Goal: Transaction & Acquisition: Purchase product/service

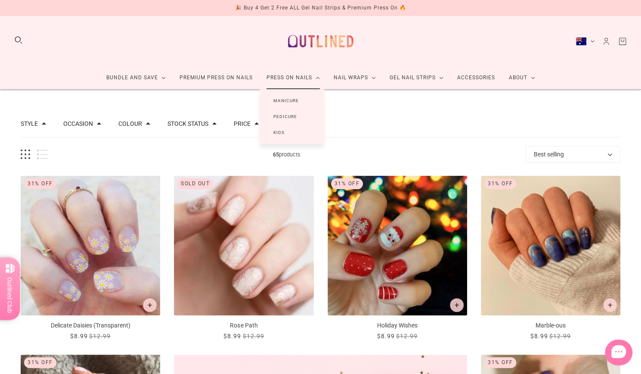
click at [279, 131] on link "Kids" at bounding box center [279, 132] width 39 height 16
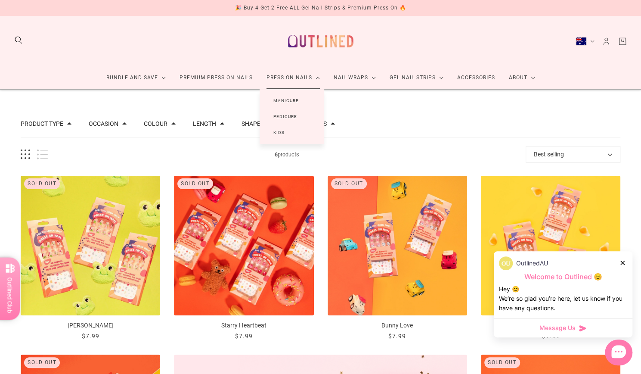
click at [298, 79] on link "Press On Nails" at bounding box center [293, 77] width 67 height 23
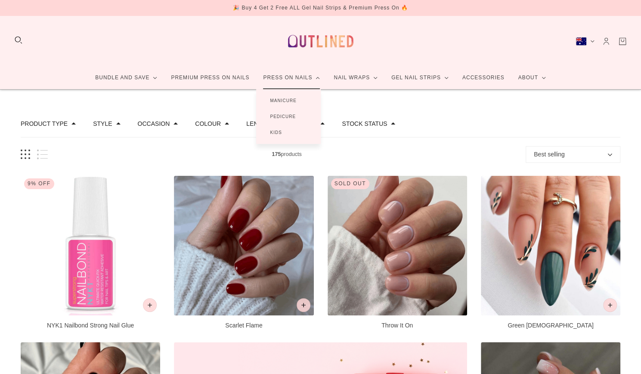
click at [293, 100] on link "Manicure" at bounding box center [283, 101] width 54 height 16
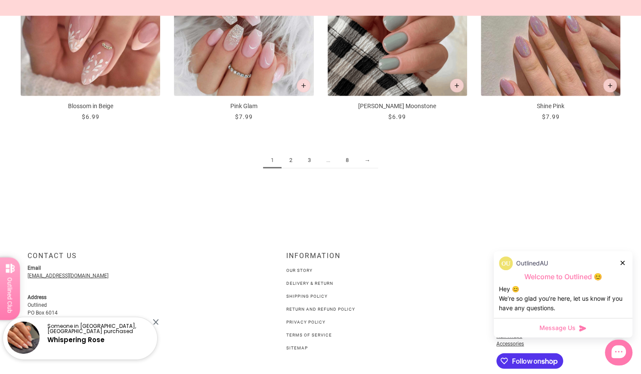
scroll to position [1111, 0]
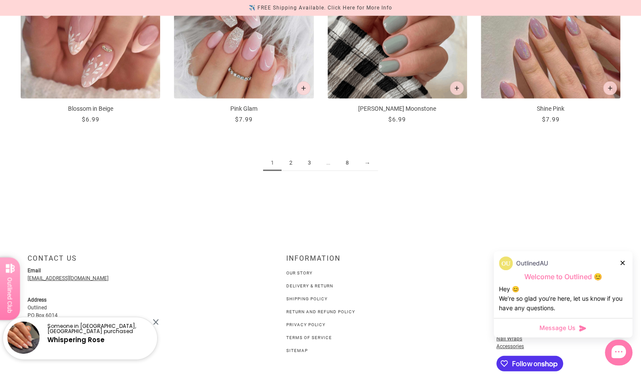
click at [291, 160] on link "2" at bounding box center [291, 163] width 19 height 16
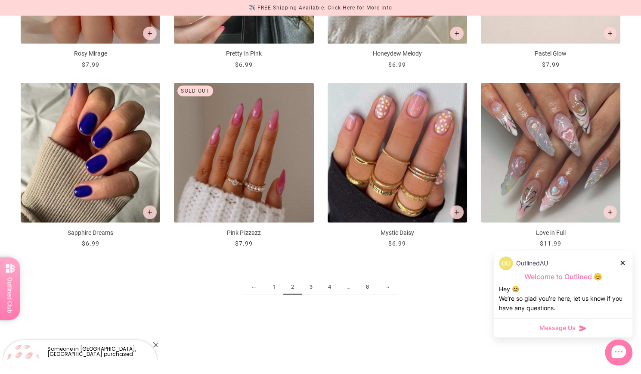
scroll to position [987, 0]
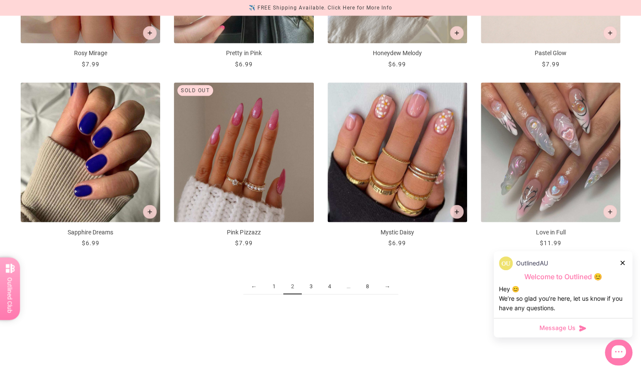
click at [313, 286] on link "3" at bounding box center [311, 287] width 19 height 16
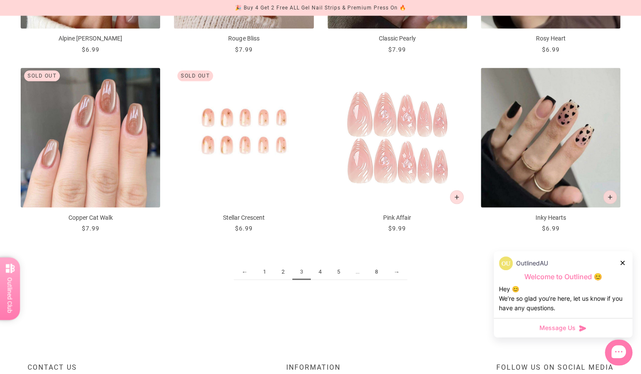
scroll to position [1002, 0]
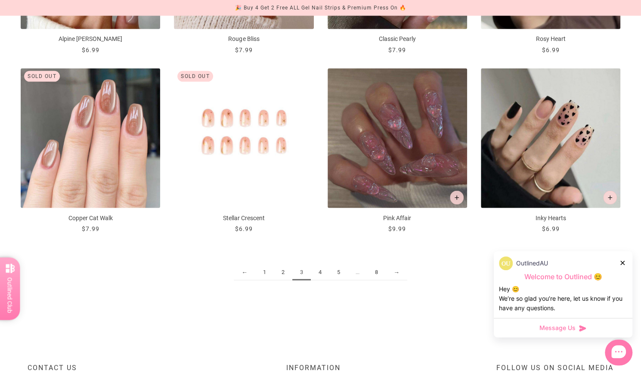
click at [321, 269] on link "4" at bounding box center [320, 272] width 19 height 16
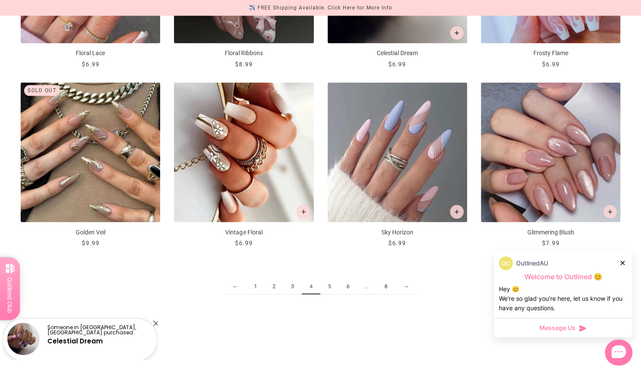
scroll to position [986, 0]
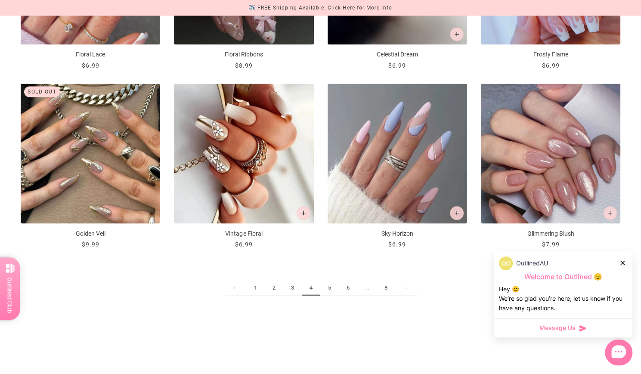
click at [329, 285] on link "5" at bounding box center [329, 288] width 19 height 16
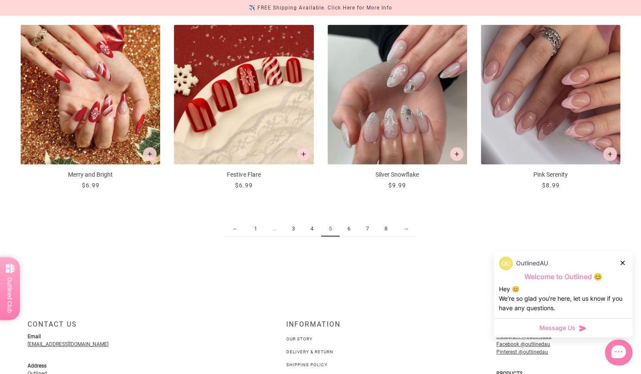
scroll to position [1046, 0]
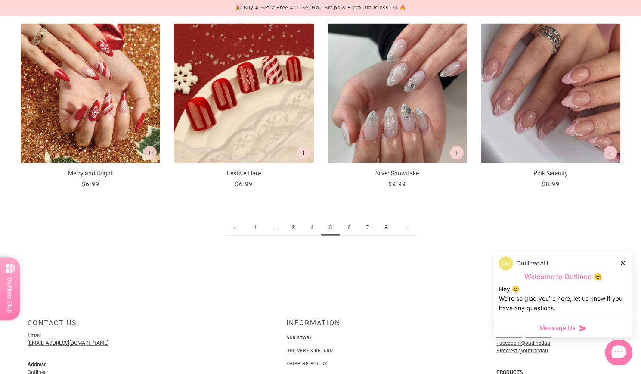
click at [349, 224] on link "6" at bounding box center [349, 228] width 19 height 16
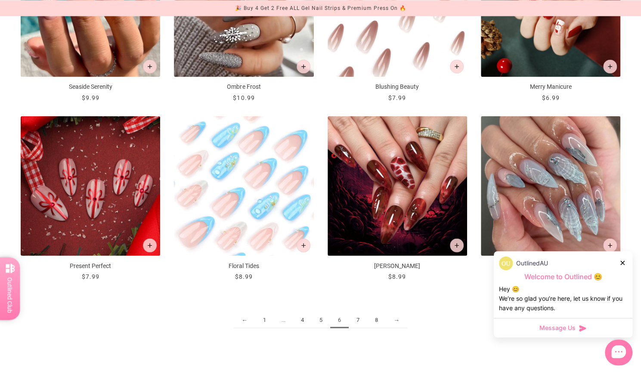
scroll to position [958, 0]
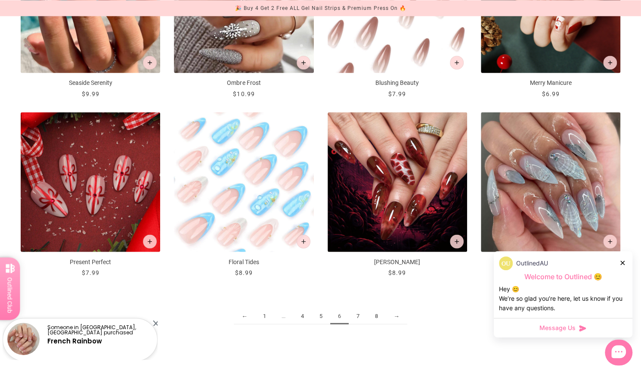
click at [360, 315] on link "7" at bounding box center [358, 316] width 19 height 16
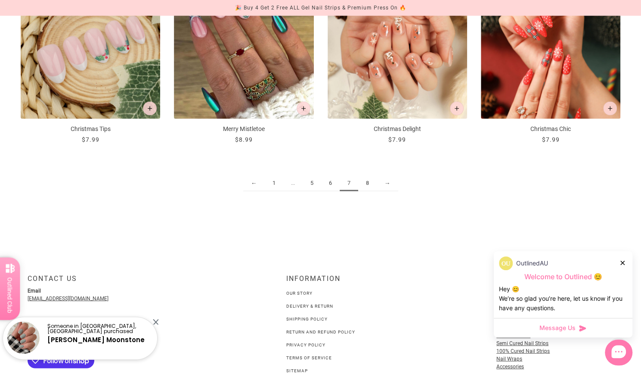
scroll to position [1166, 0]
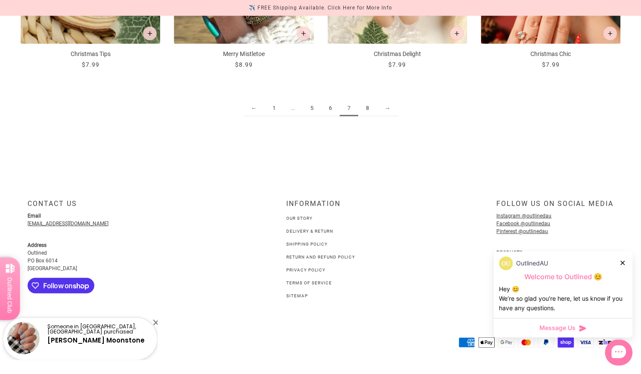
click at [366, 105] on link "8" at bounding box center [367, 108] width 19 height 16
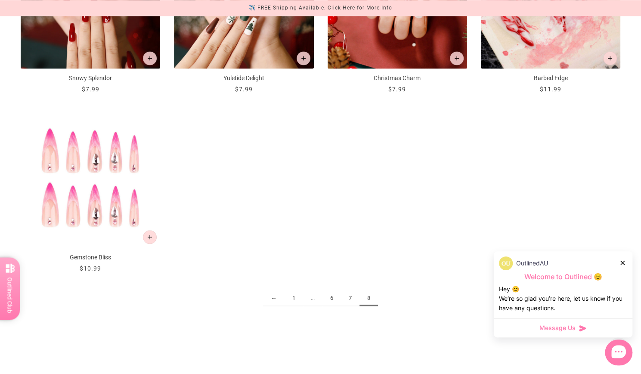
scroll to position [786, 0]
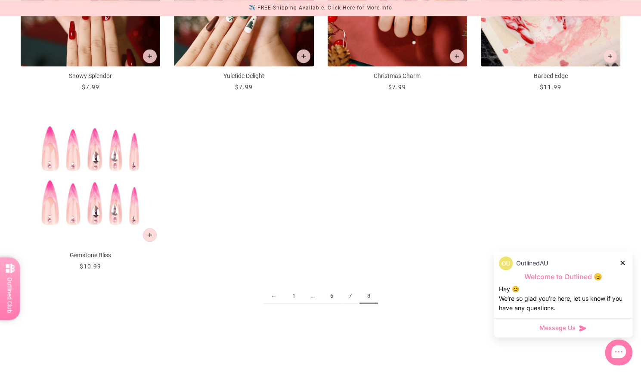
click at [371, 290] on span "8" at bounding box center [369, 296] width 19 height 16
click at [274, 288] on link "←" at bounding box center [274, 296] width 22 height 16
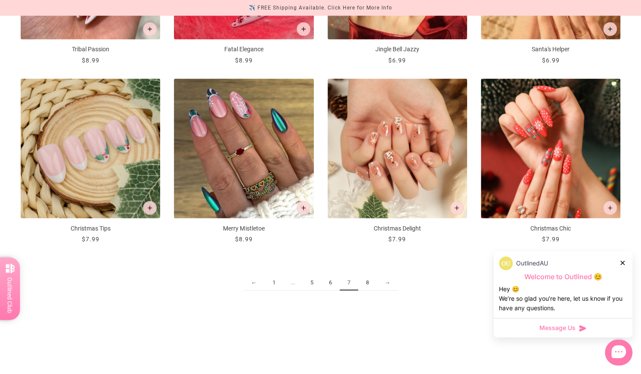
scroll to position [994, 0]
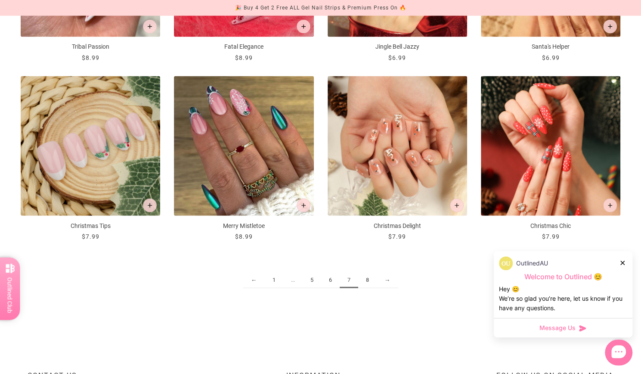
click at [273, 276] on link "1" at bounding box center [274, 280] width 19 height 16
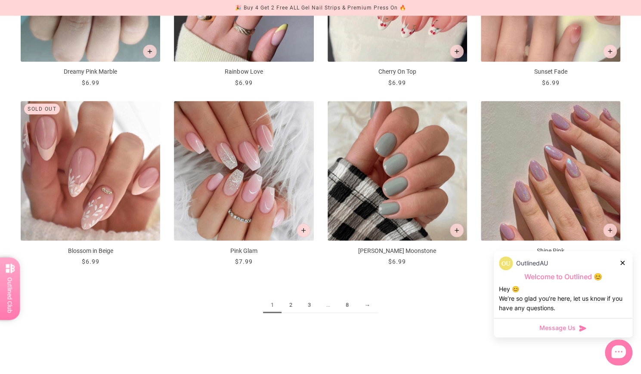
scroll to position [971, 0]
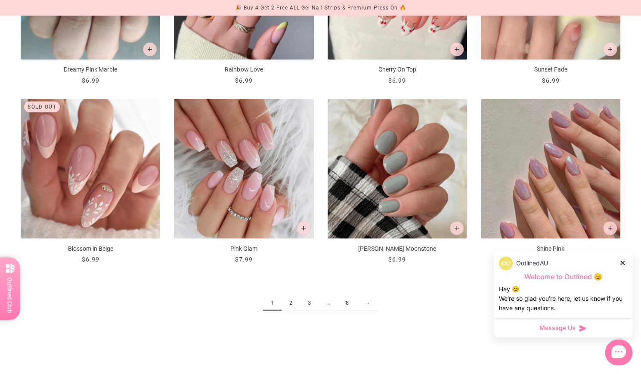
click at [289, 297] on link "2" at bounding box center [291, 303] width 19 height 16
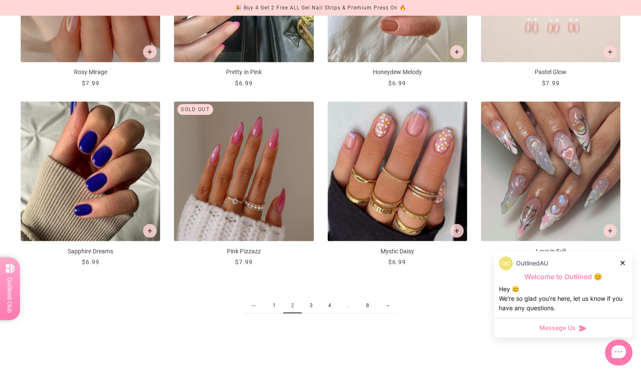
scroll to position [970, 0]
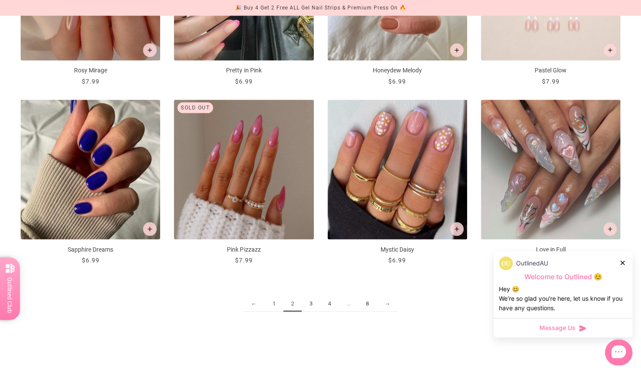
click at [314, 304] on link "3" at bounding box center [311, 304] width 19 height 16
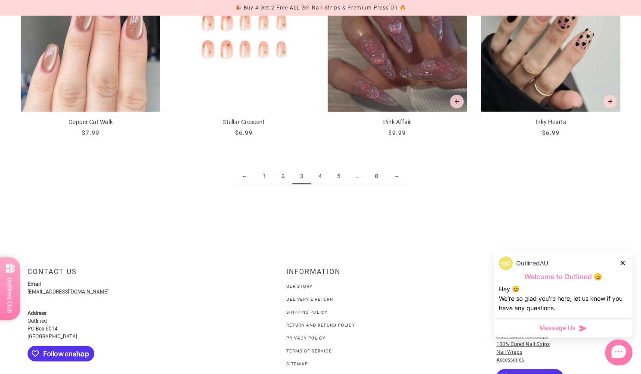
scroll to position [1106, 0]
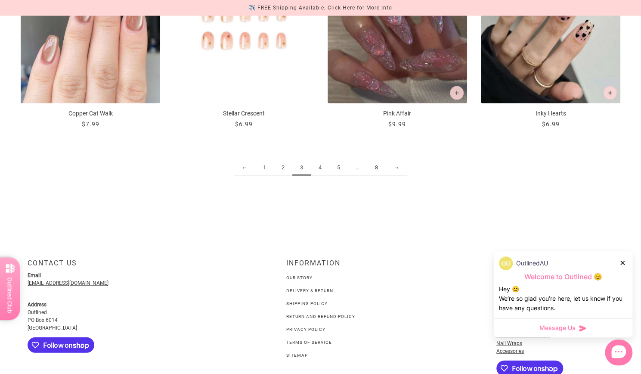
click at [264, 165] on link "1" at bounding box center [264, 168] width 19 height 16
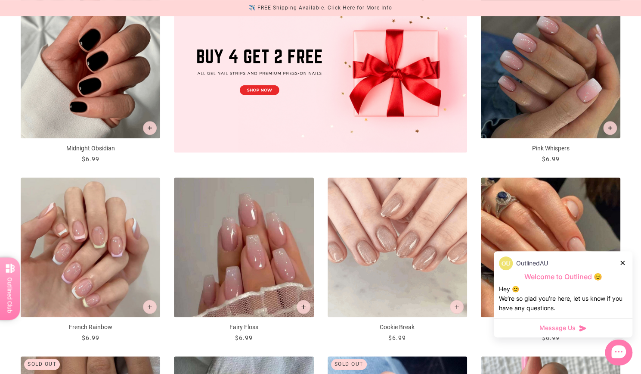
scroll to position [357, 0]
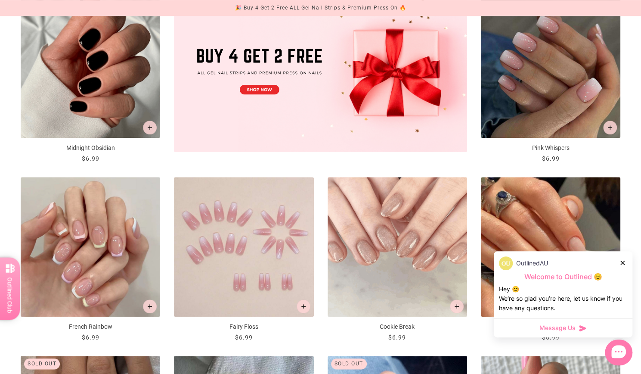
click at [235, 256] on img "Fairy Floss" at bounding box center [244, 247] width 140 height 140
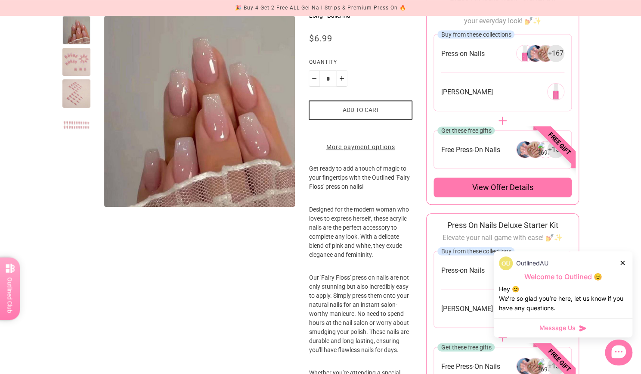
click at [360, 109] on button "Add to cart" at bounding box center [361, 109] width 104 height 19
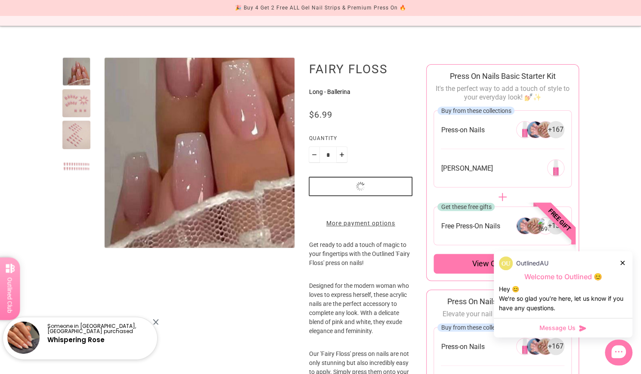
scroll to position [16, 0]
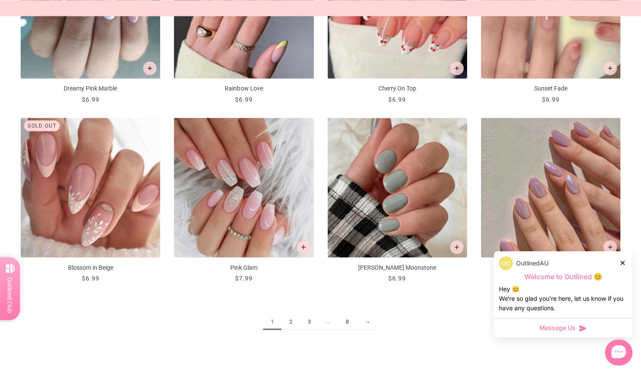
scroll to position [955, 0]
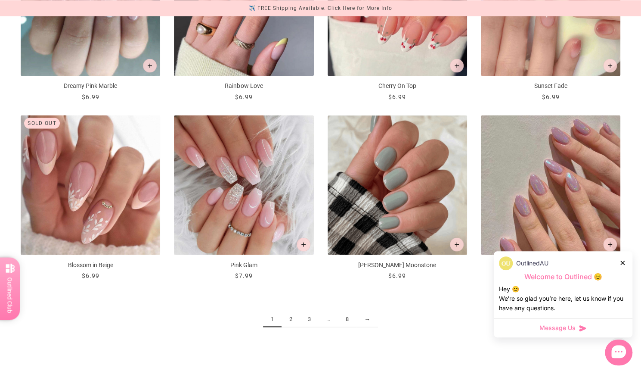
click at [310, 317] on link "3" at bounding box center [309, 319] width 19 height 16
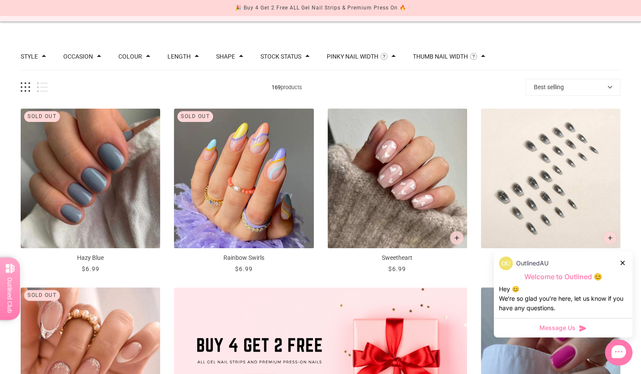
scroll to position [98, 0]
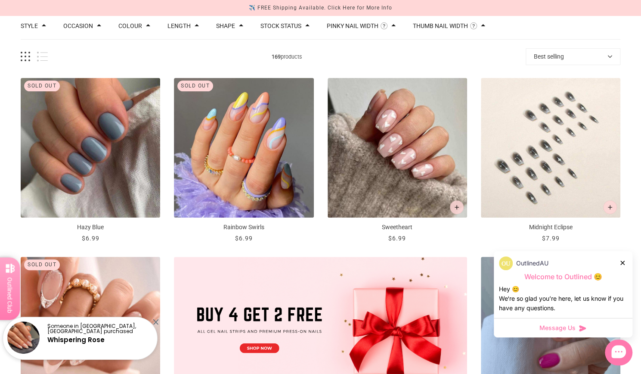
click at [536, 151] on img "Midnight Eclipse" at bounding box center [551, 148] width 140 height 140
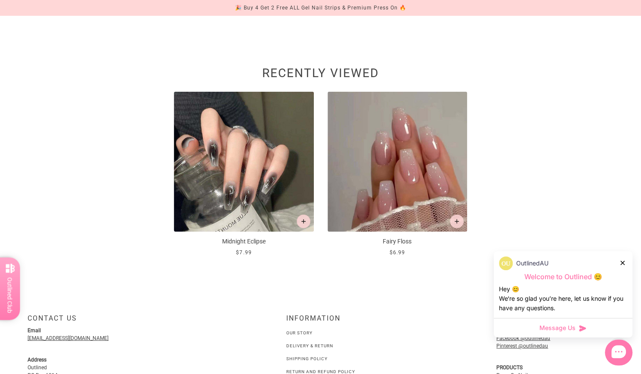
scroll to position [1270, 0]
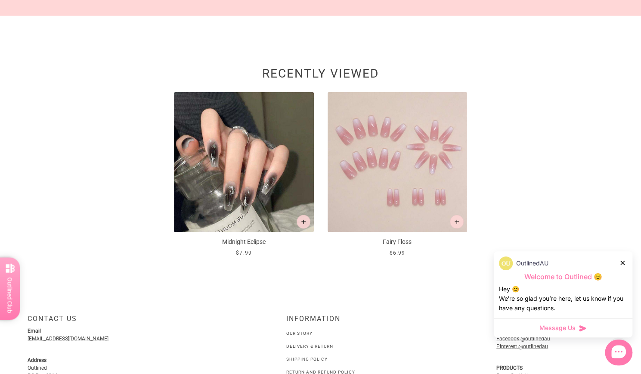
click at [430, 182] on img at bounding box center [398, 162] width 140 height 140
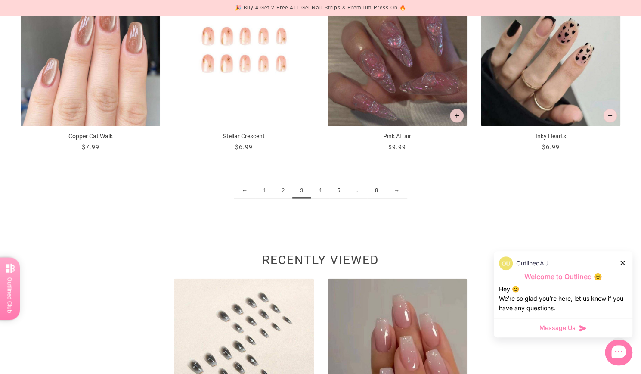
scroll to position [1052, 0]
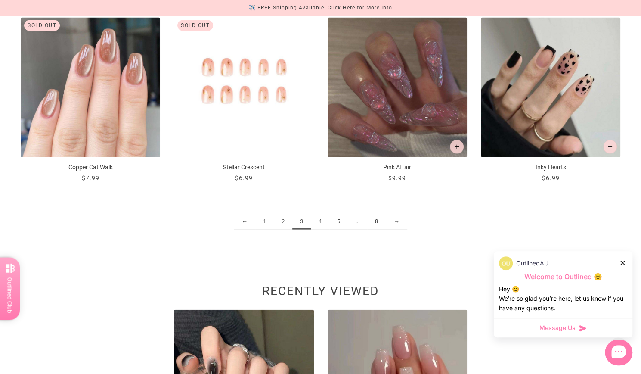
click at [282, 216] on link "2" at bounding box center [283, 222] width 19 height 16
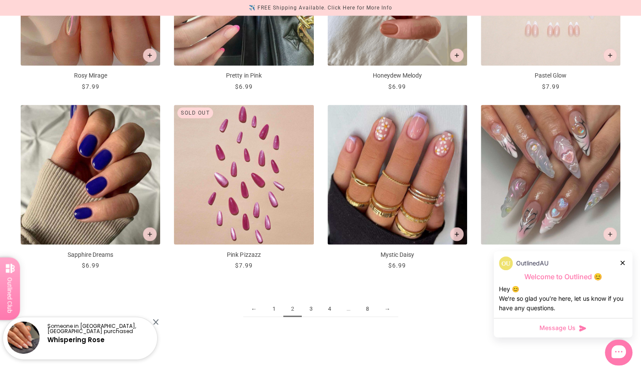
scroll to position [983, 0]
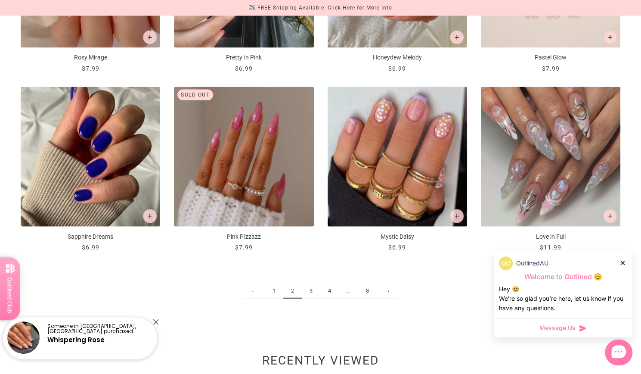
click at [329, 286] on link "4" at bounding box center [329, 291] width 19 height 16
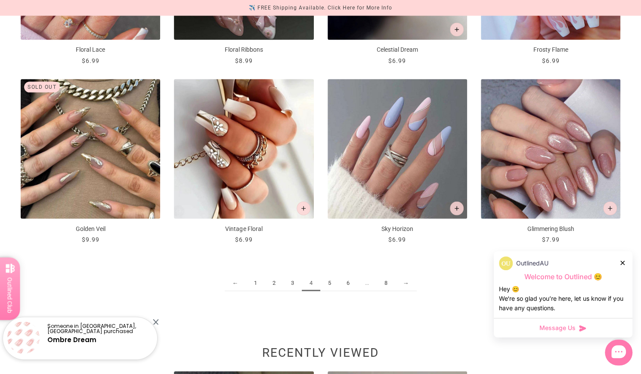
scroll to position [990, 0]
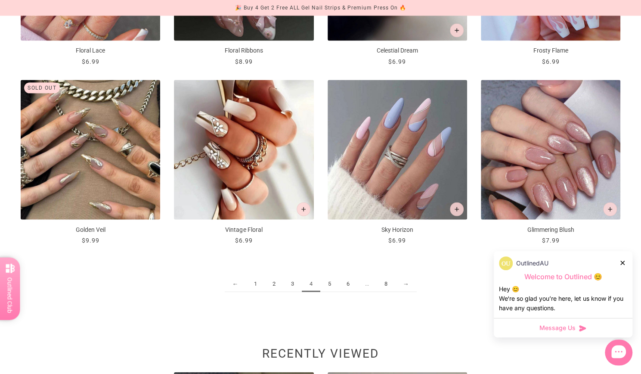
click at [366, 281] on span "..." at bounding box center [366, 284] width 19 height 16
click at [388, 281] on link "8" at bounding box center [386, 284] width 19 height 16
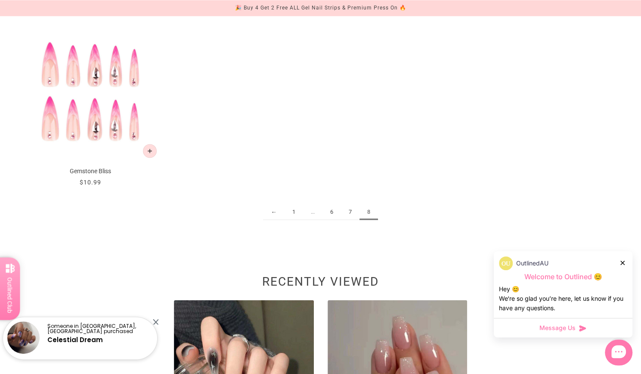
scroll to position [942, 0]
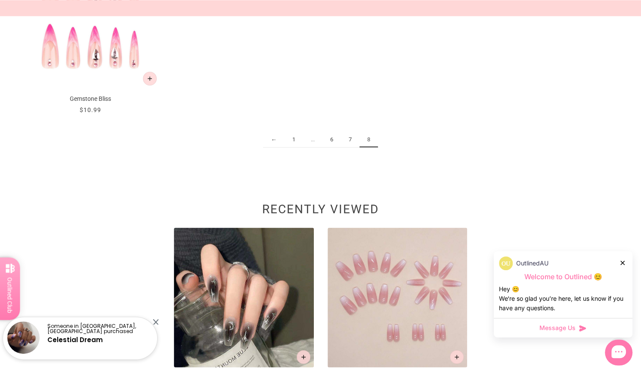
click at [413, 286] on img at bounding box center [398, 297] width 140 height 140
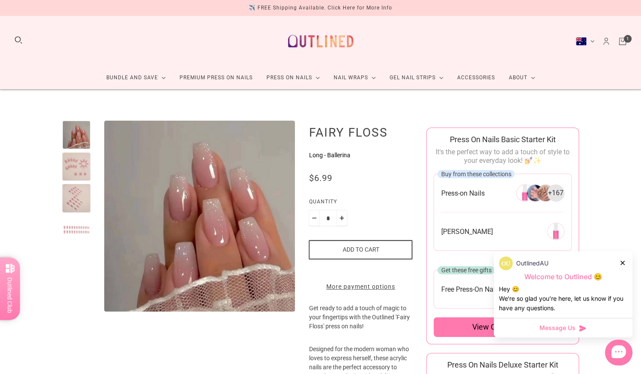
click at [619, 37] on icon "Cart" at bounding box center [622, 41] width 9 height 9
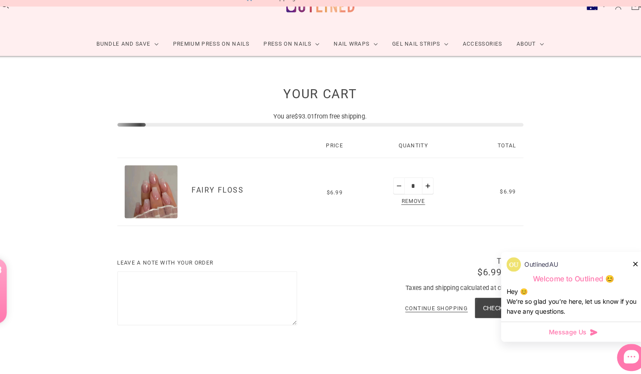
scroll to position [26, 0]
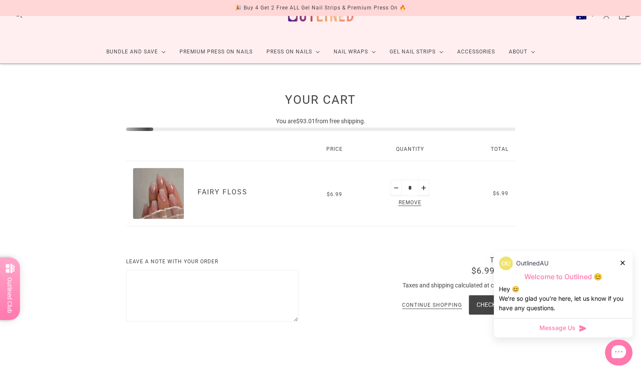
click at [334, 118] on div "You are $93.01 from free shipping." at bounding box center [320, 123] width 389 height 12
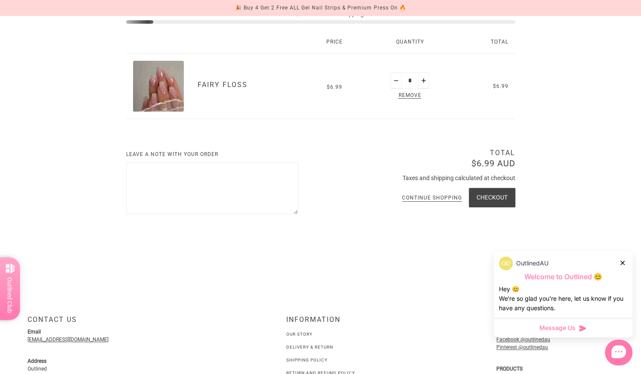
scroll to position [132, 0]
click at [486, 201] on button "Checkout" at bounding box center [492, 198] width 47 height 19
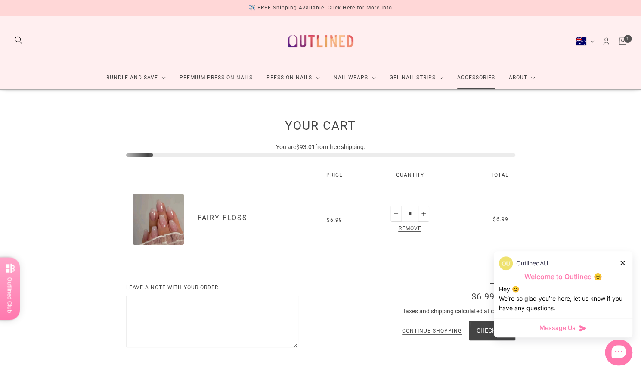
click at [480, 78] on link "Accessories" at bounding box center [476, 77] width 52 height 23
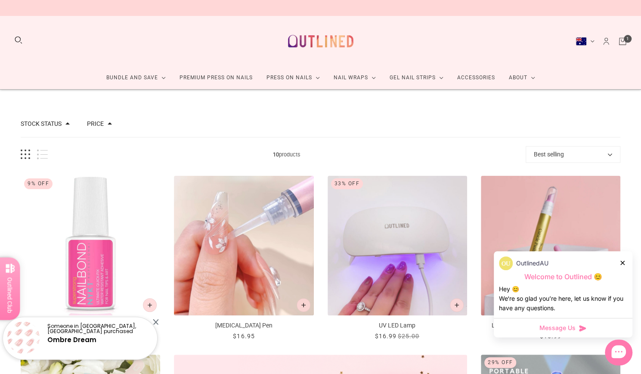
scroll to position [154, 0]
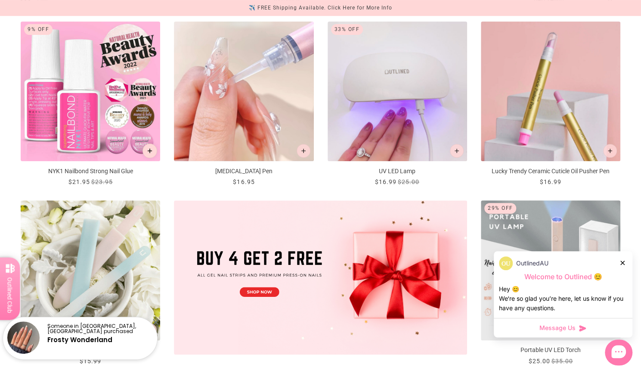
click at [150, 151] on icon "Add to cart" at bounding box center [150, 151] width 5 height 5
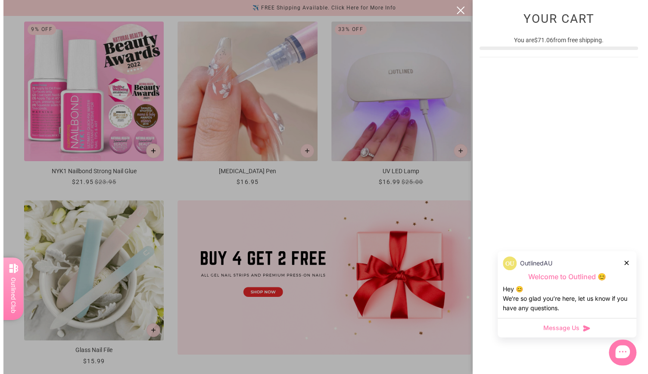
scroll to position [0, 0]
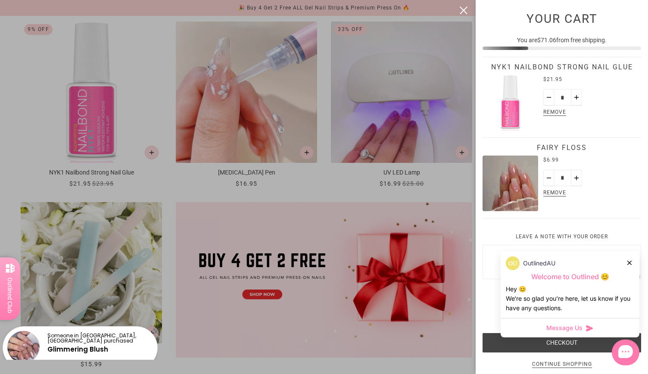
click at [334, 180] on div at bounding box center [324, 187] width 648 height 374
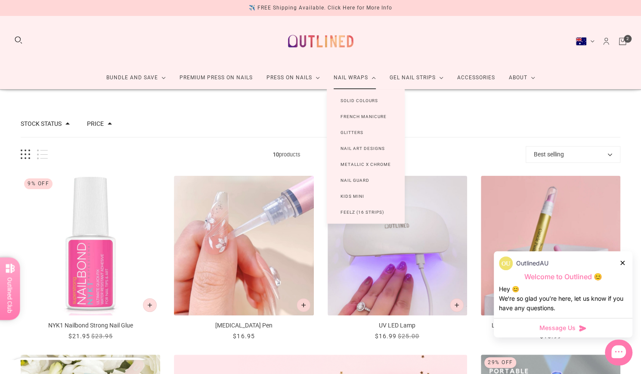
click at [353, 147] on link "Nail Art Designs" at bounding box center [363, 148] width 72 height 16
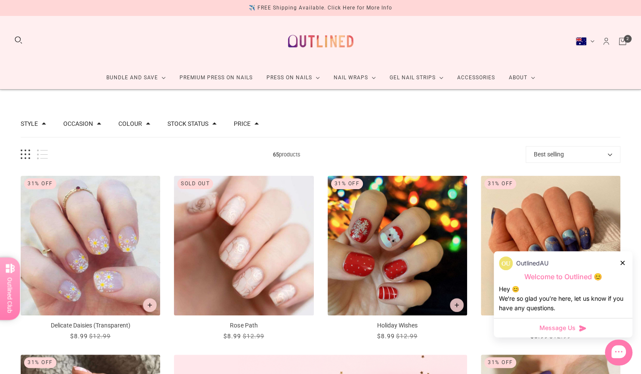
click at [624, 40] on link "Cart" at bounding box center [622, 41] width 9 height 9
